Goal: Navigation & Orientation: Understand site structure

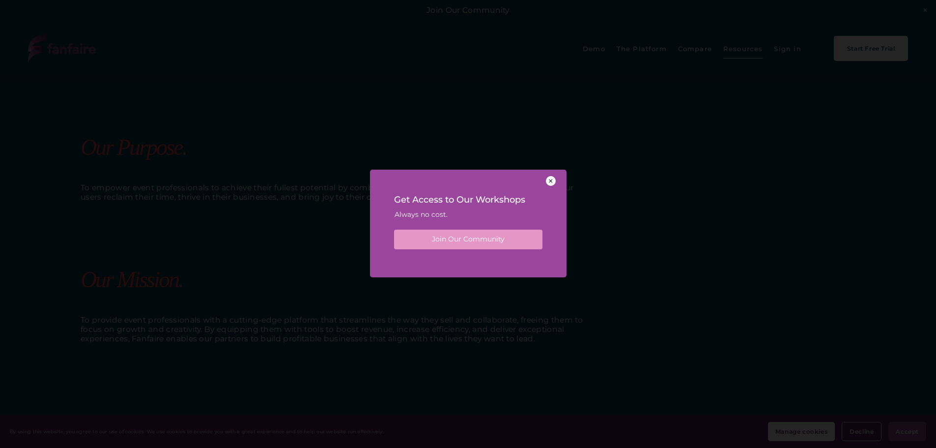
scroll to position [737, 0]
click at [547, 184] on div at bounding box center [551, 181] width 10 height 10
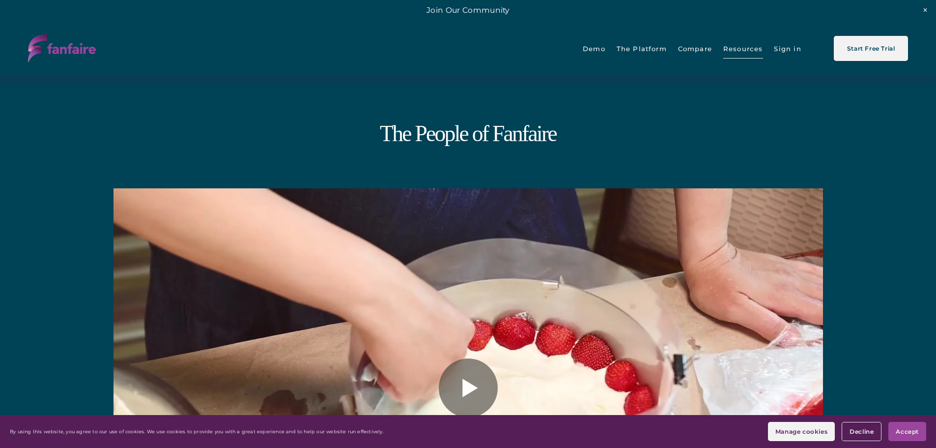
scroll to position [0, 0]
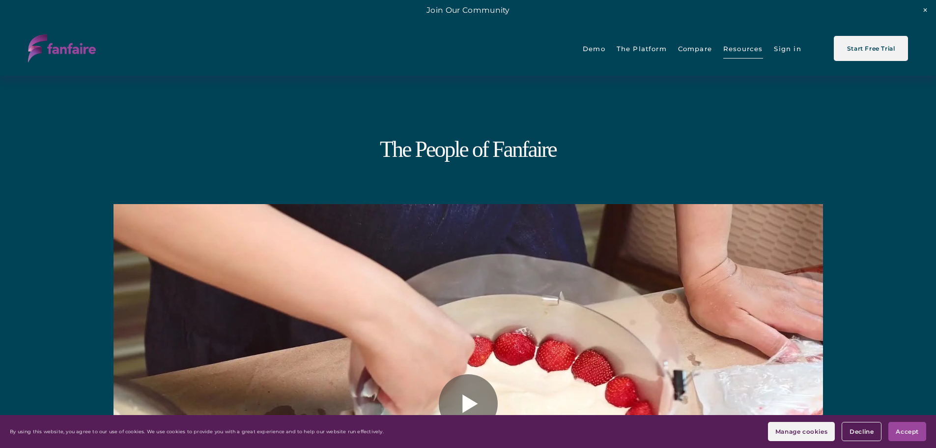
click at [637, 47] on span "The Platform" at bounding box center [642, 48] width 50 height 21
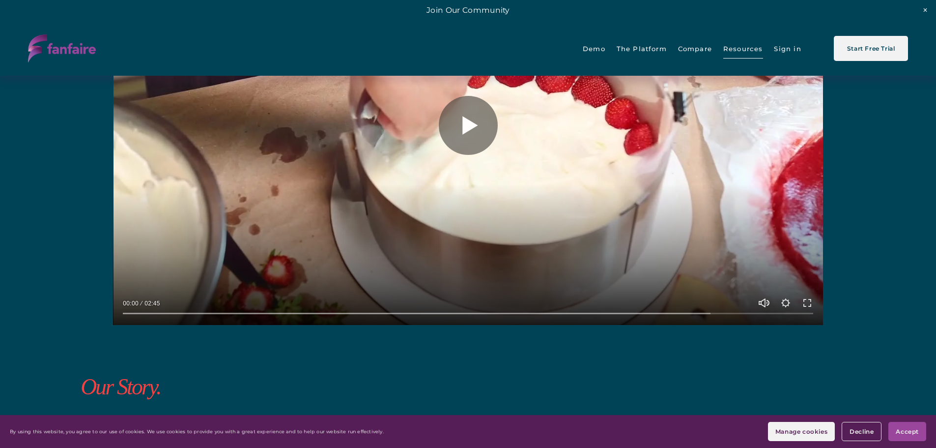
scroll to position [393, 0]
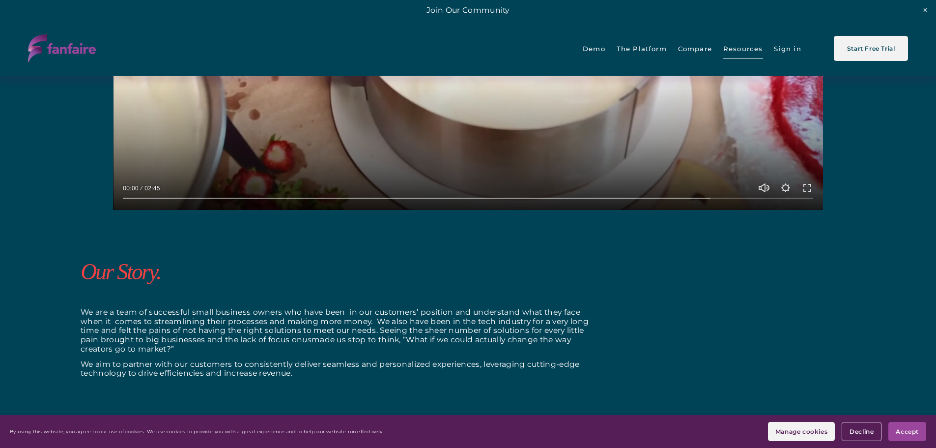
click at [905, 431] on span "Accept" at bounding box center [907, 430] width 23 height 7
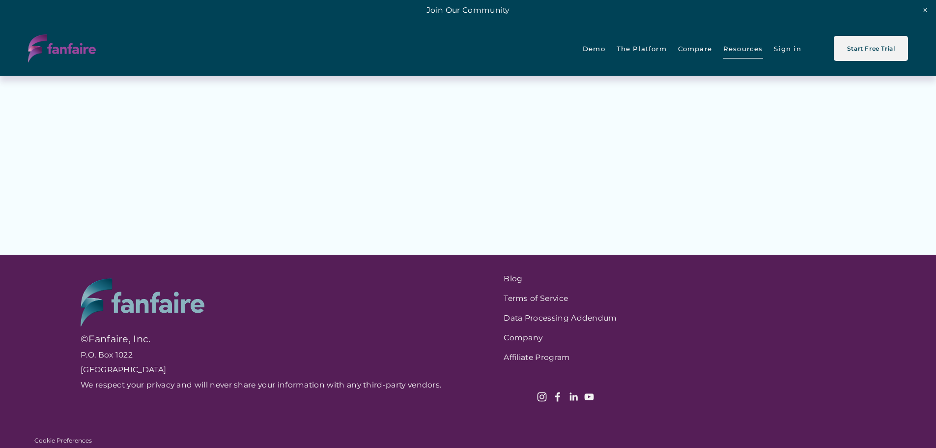
scroll to position [2030, 0]
click at [525, 340] on link "Company" at bounding box center [631, 337] width 254 height 9
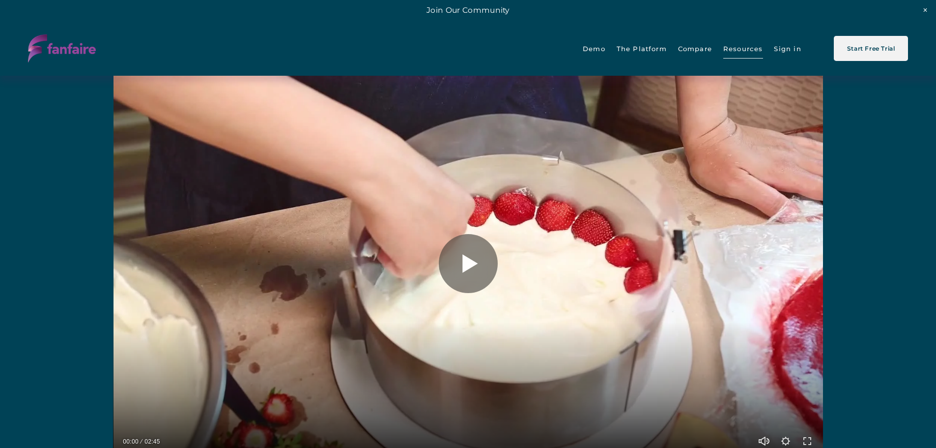
scroll to position [98, 0]
